Goal: Transaction & Acquisition: Purchase product/service

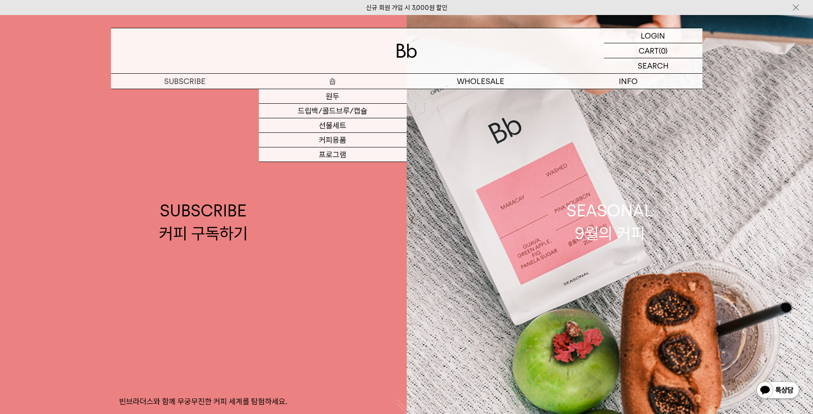
click at [336, 82] on p "숍" at bounding box center [333, 81] width 148 height 15
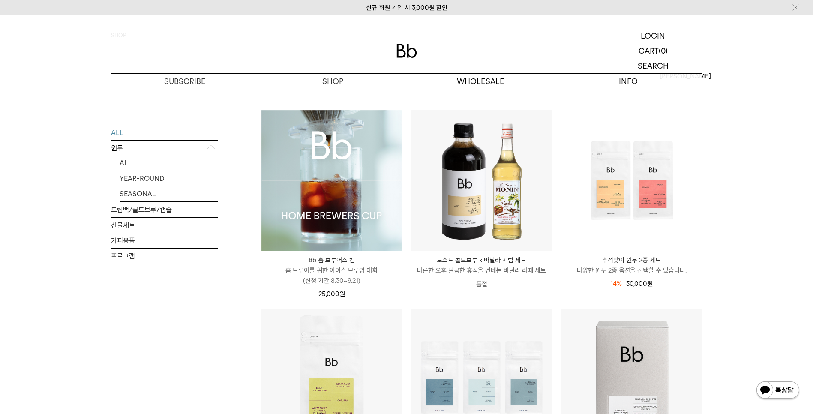
scroll to position [62, 0]
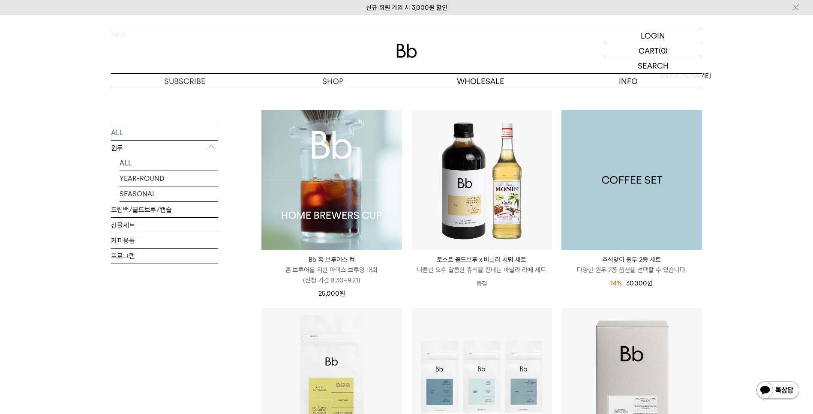
click at [621, 208] on img at bounding box center [631, 180] width 141 height 141
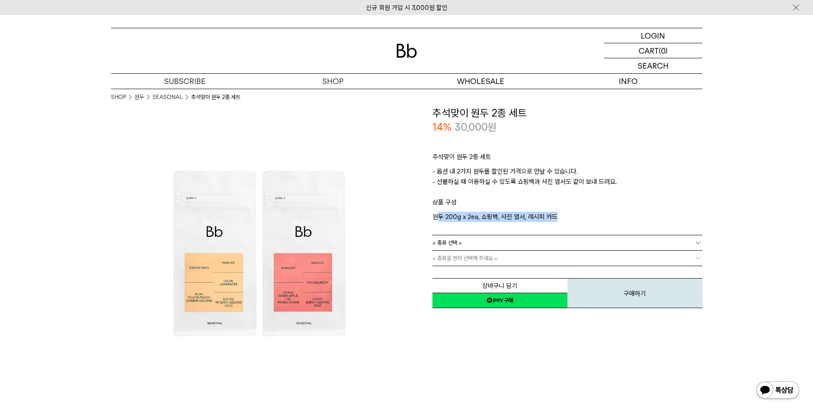
drag, startPoint x: 440, startPoint y: 219, endPoint x: 560, endPoint y: 214, distance: 120.9
click at [560, 214] on p "원두 200g x 2ea, 쇼핑백, 사진 엽서, 레시피 카드" at bounding box center [567, 217] width 270 height 10
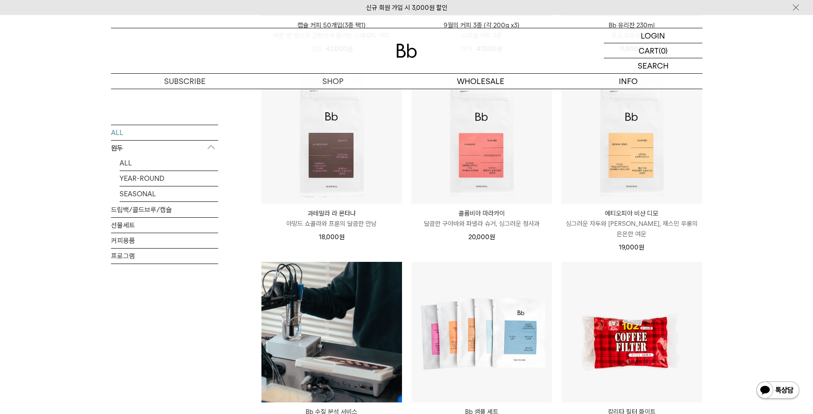
scroll to position [745, 0]
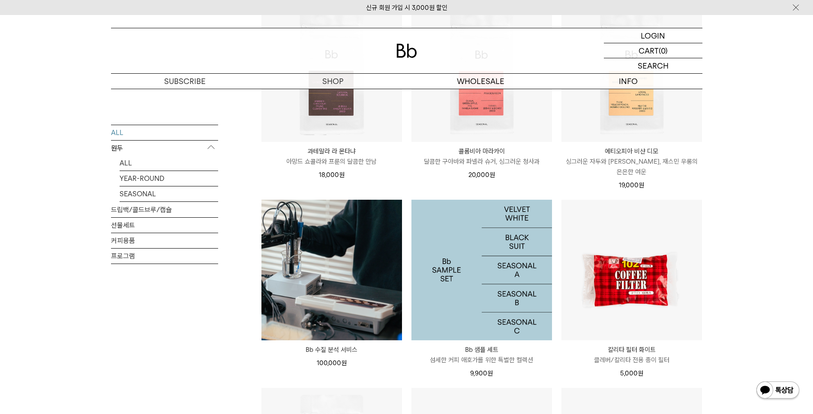
click at [497, 266] on img at bounding box center [481, 270] width 141 height 141
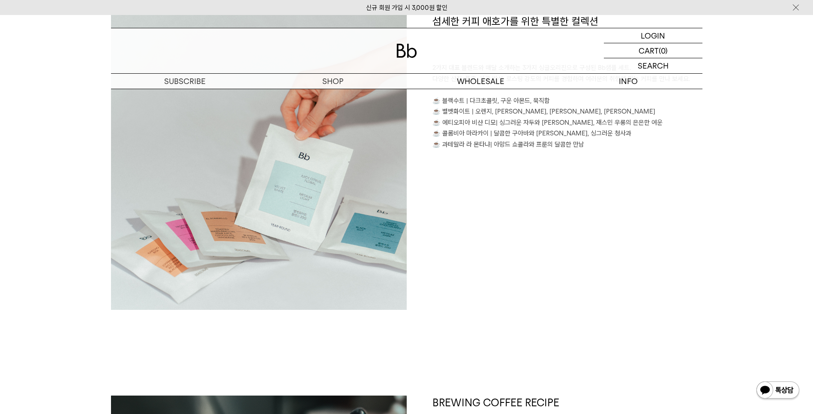
scroll to position [621, 0]
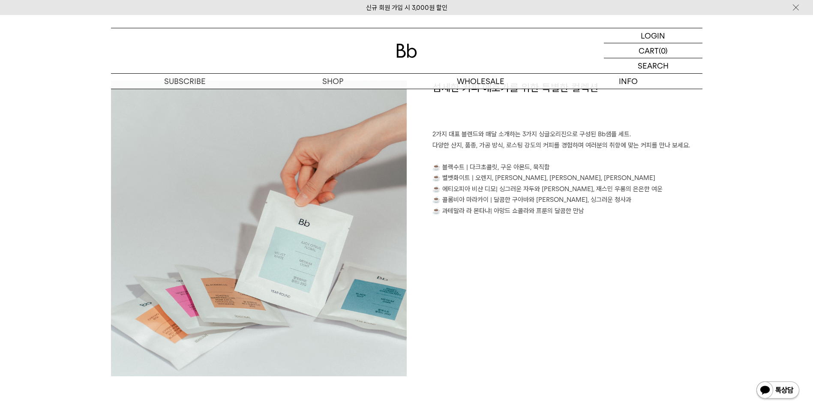
click at [570, 343] on div "섬세한 커피 애호가를 위한 특별한 컬렉션 2가지 대표 블렌드와 매달 소개하는 3가지 싱글오리진으로 구성된 Bb샘플 세트. 다양한 산지, 품종,…" at bounding box center [555, 229] width 296 height 296
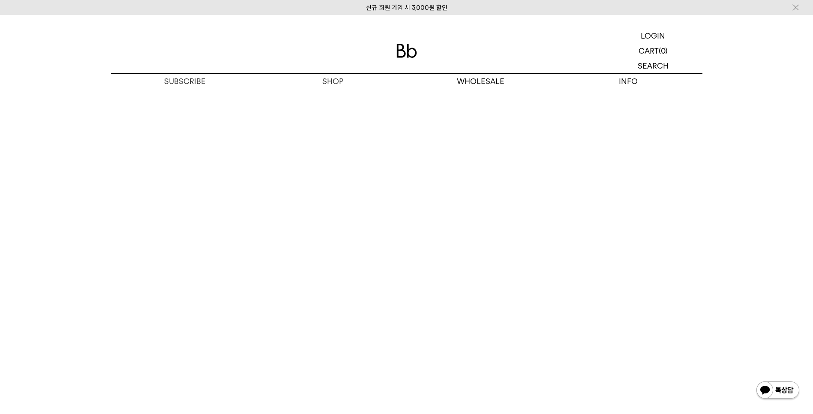
scroll to position [1738, 0]
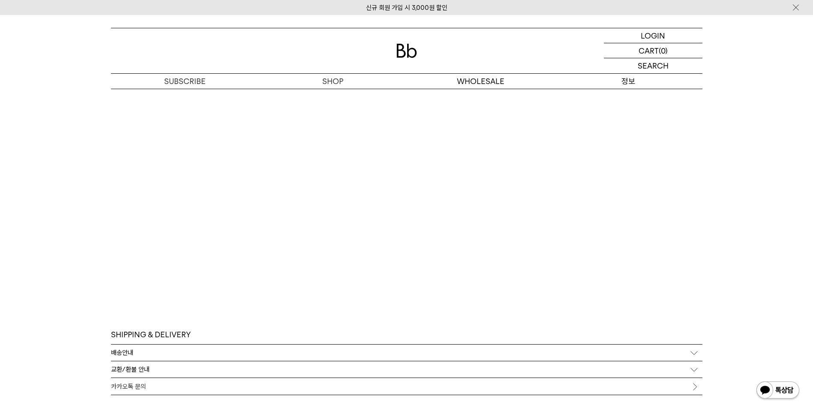
scroll to position [1920, 0]
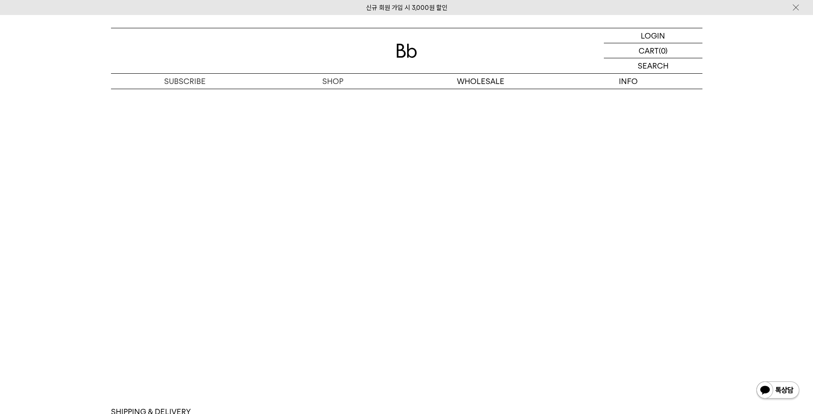
scroll to position [2106, 0]
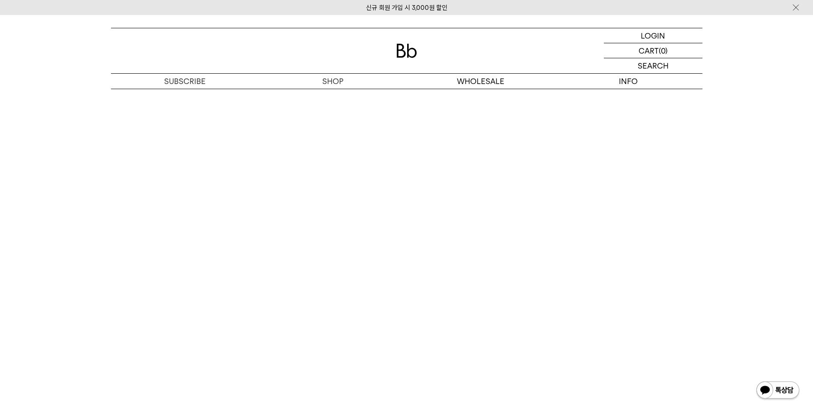
scroll to position [1672, 0]
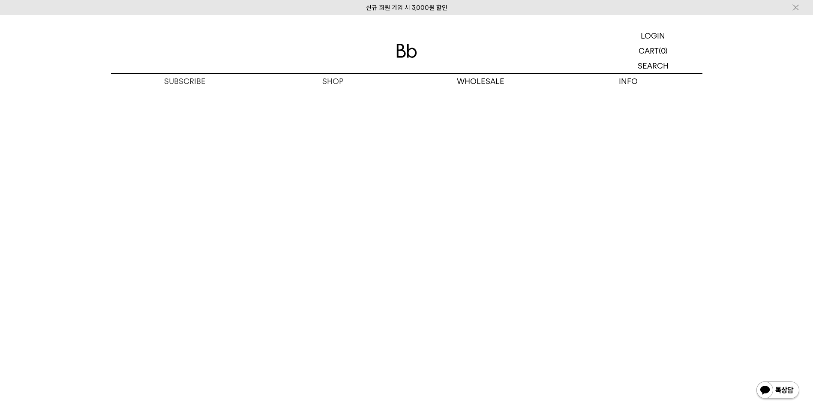
scroll to position [1733, 0]
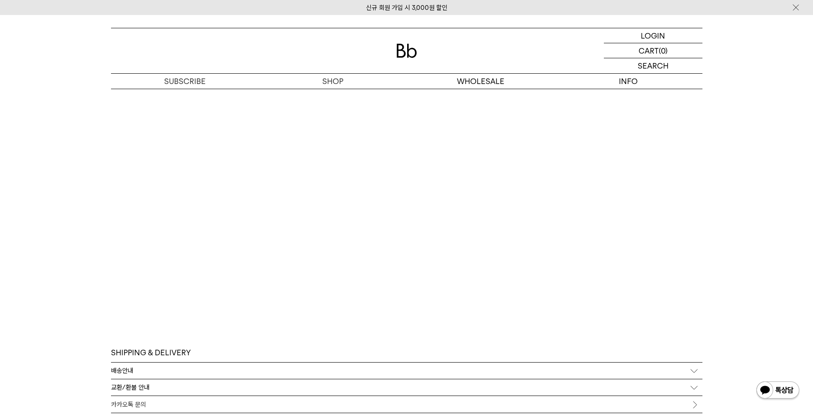
scroll to position [1733, 0]
